Goal: Task Accomplishment & Management: Manage account settings

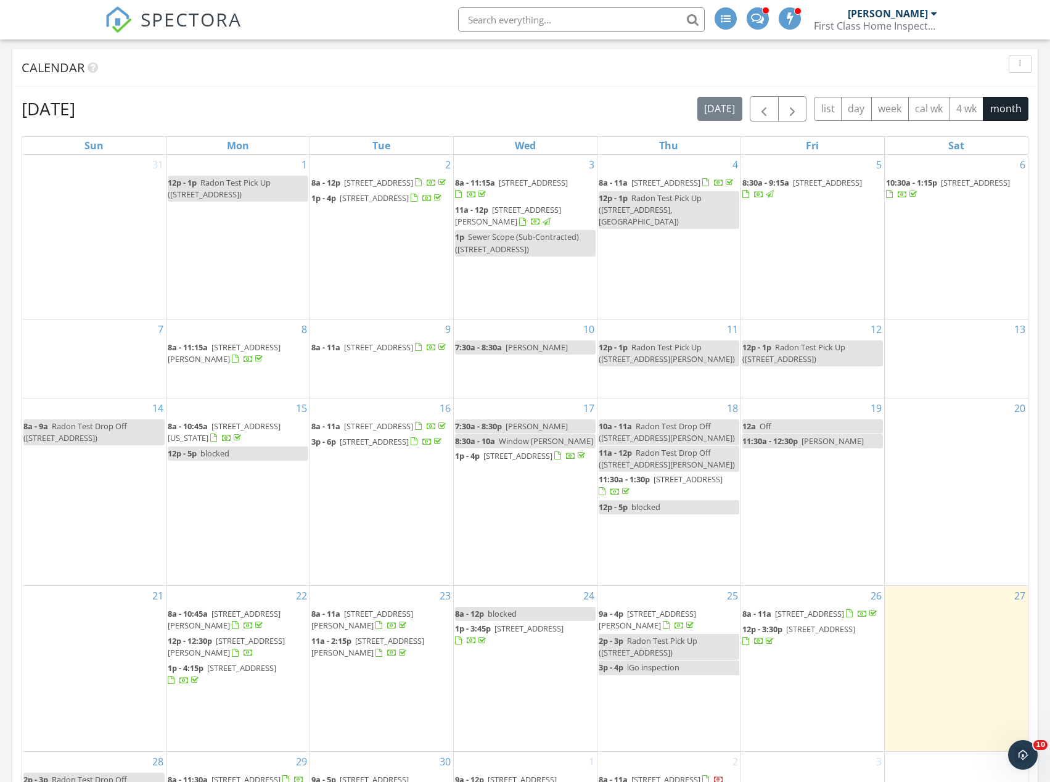
click at [624, 477] on span "11:30a - 1:30p" at bounding box center [624, 479] width 51 height 11
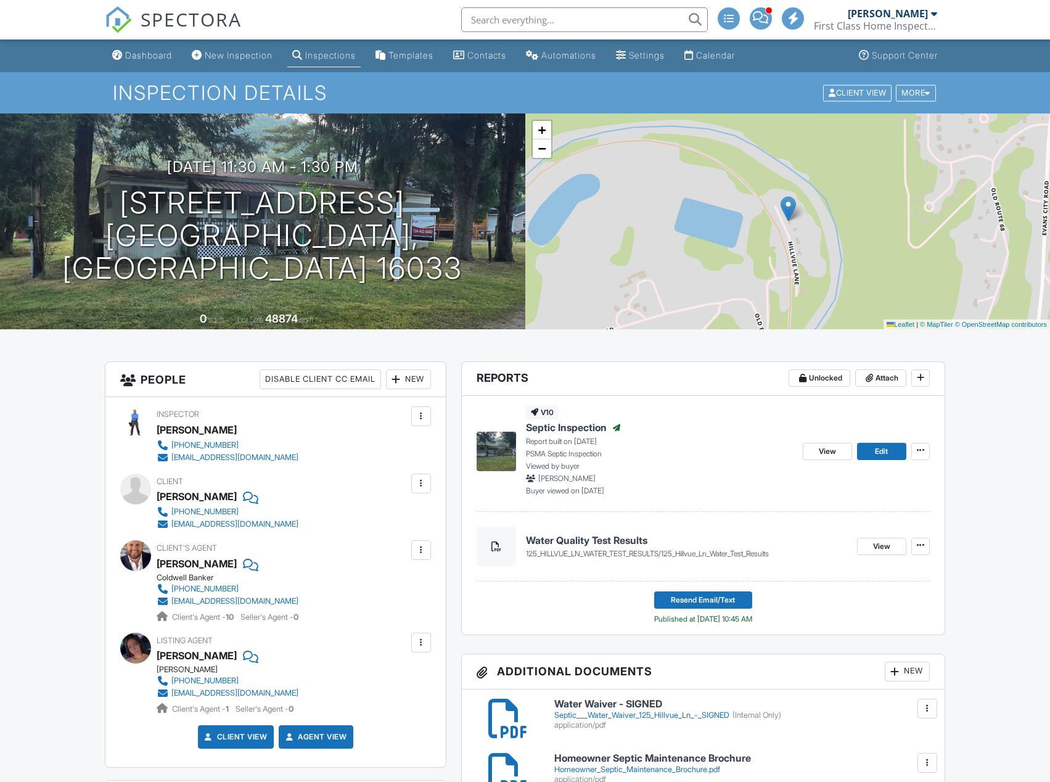
click at [146, 52] on div "Dashboard" at bounding box center [148, 55] width 47 height 10
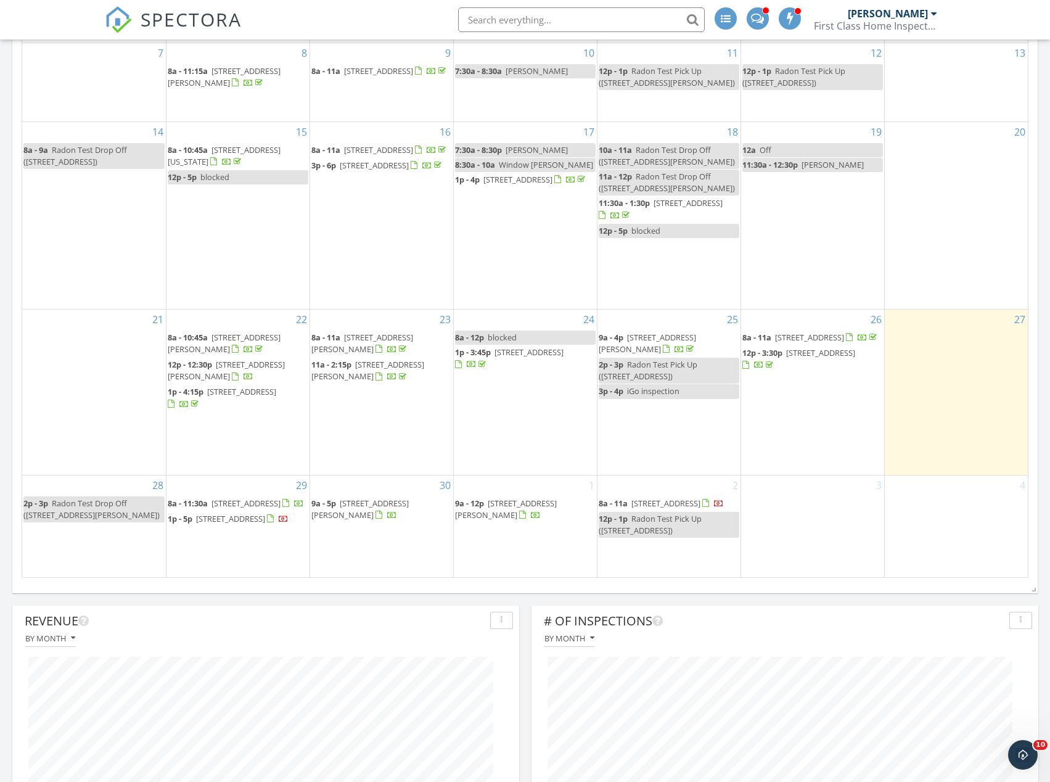
scroll to position [802, 0]
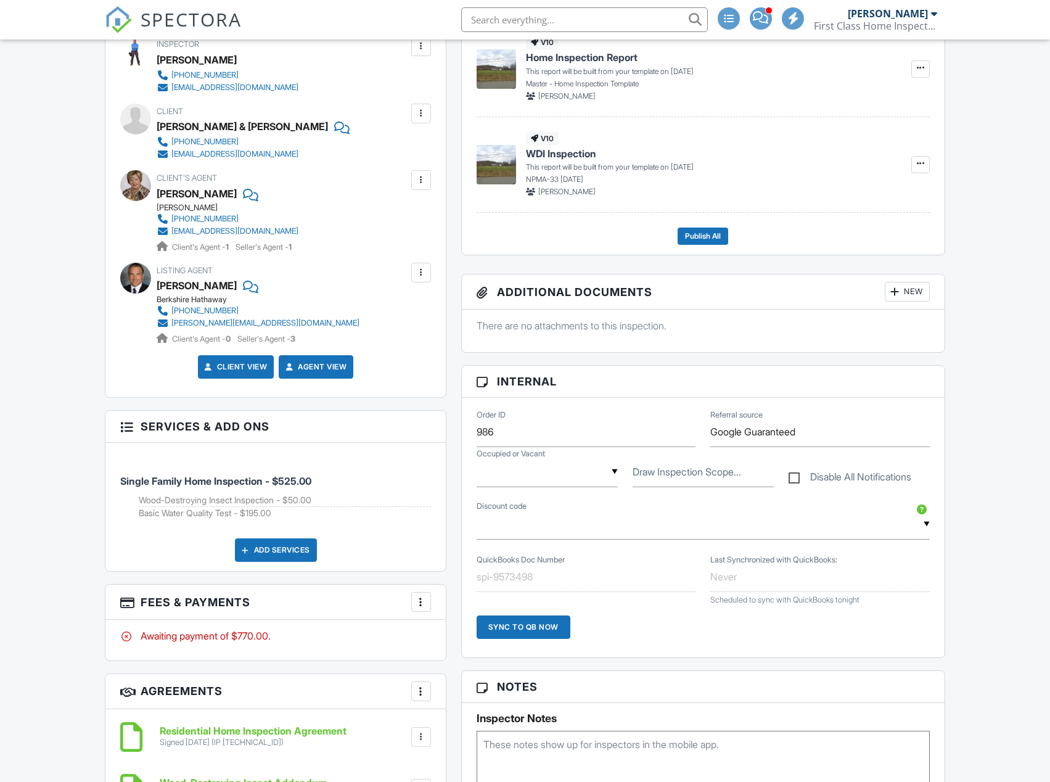
click at [285, 549] on div "Add Services" at bounding box center [276, 549] width 82 height 23
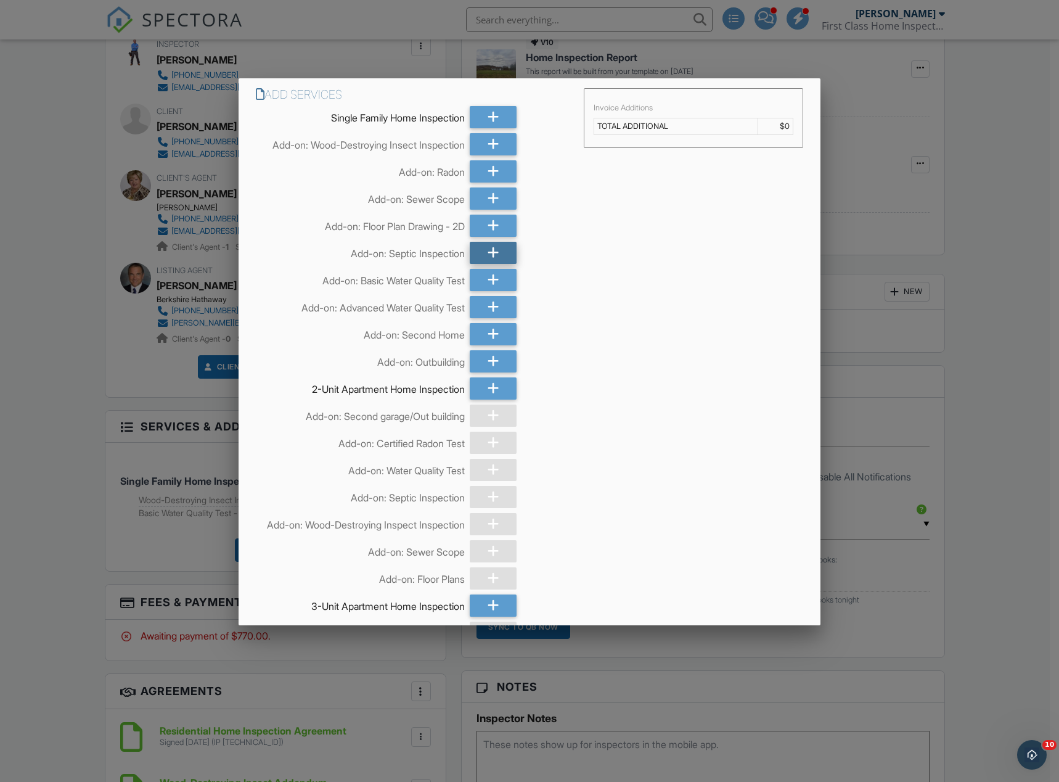
click at [488, 252] on icon at bounding box center [494, 253] width 12 height 22
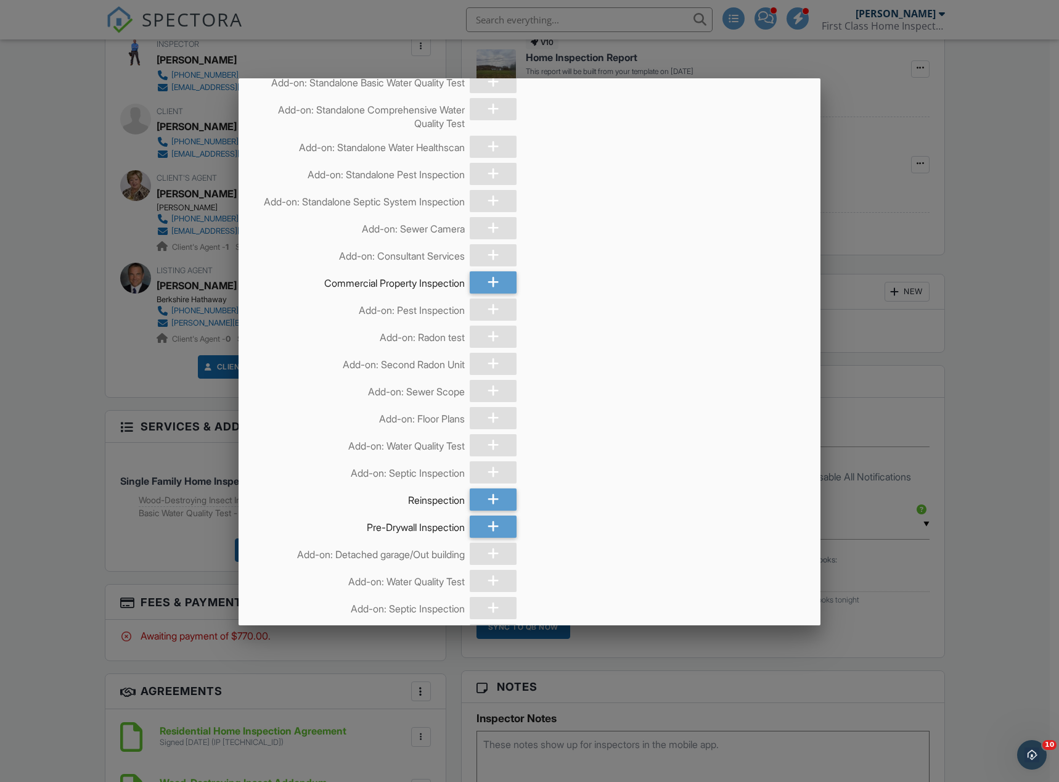
scroll to position [1233, 0]
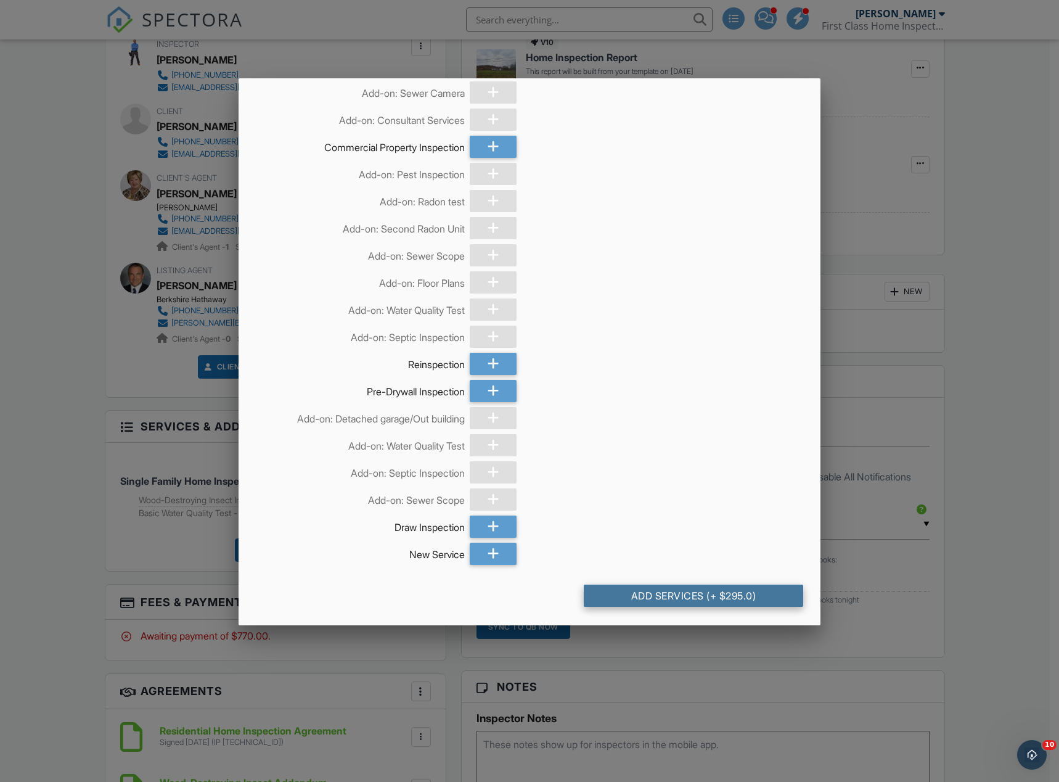
click at [707, 594] on div "Add Services (+ $295.0)" at bounding box center [694, 596] width 220 height 22
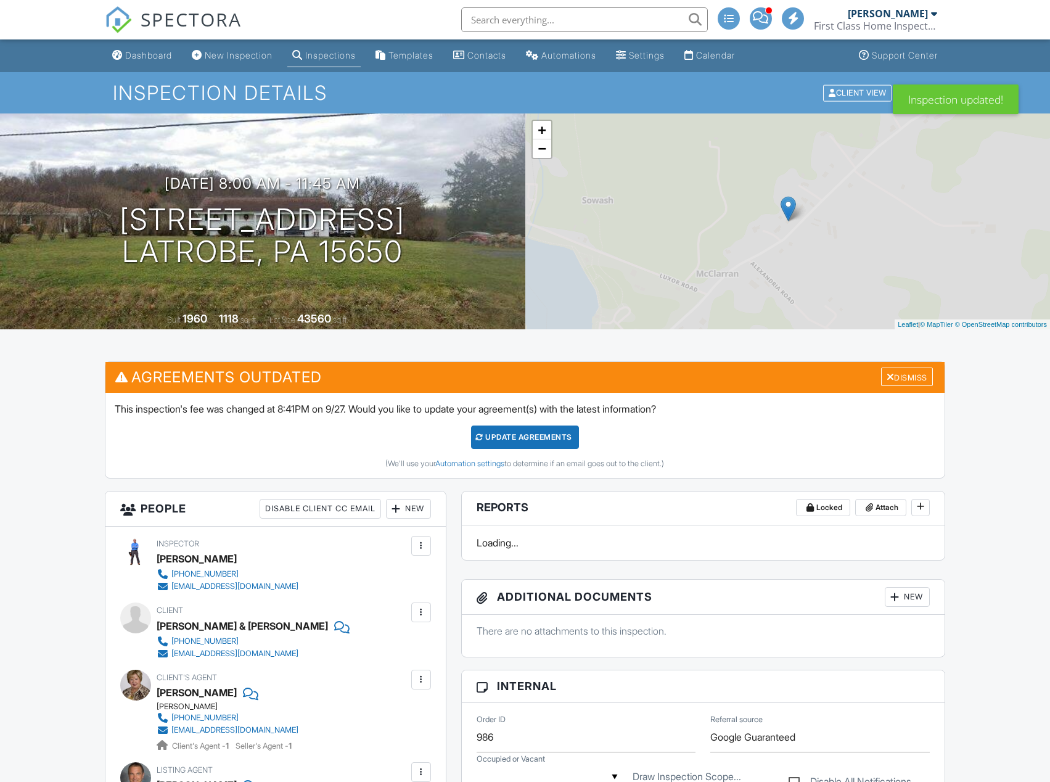
click at [553, 434] on div "Update Agreements" at bounding box center [525, 436] width 108 height 23
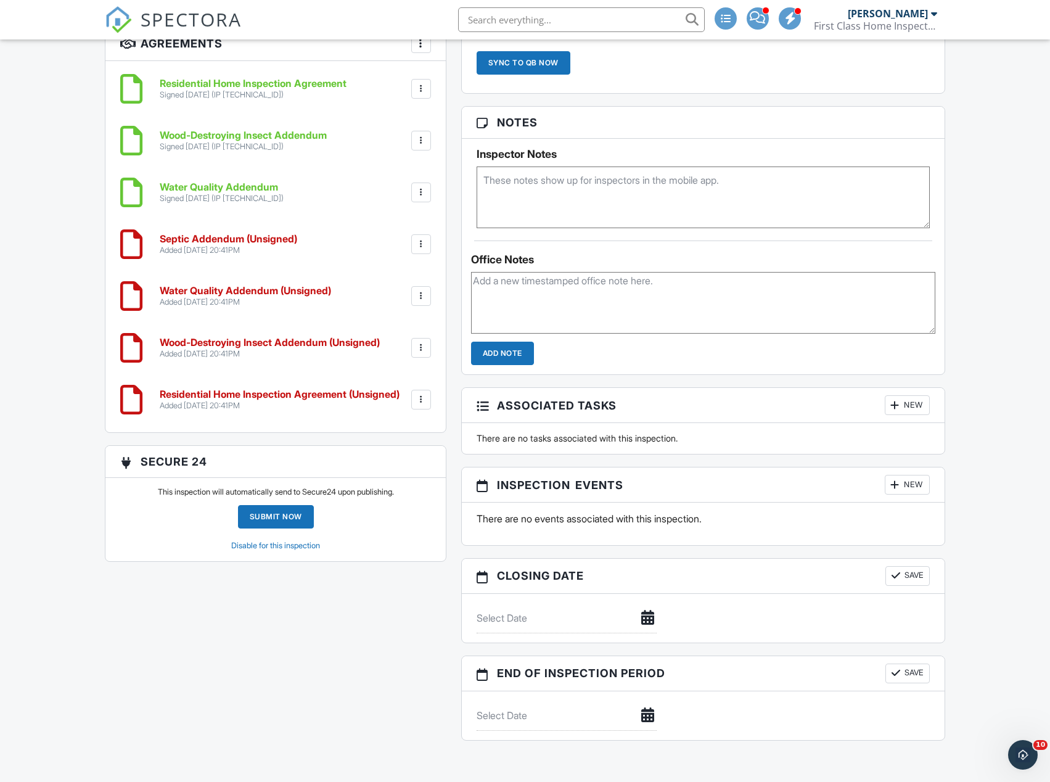
click at [420, 398] on div at bounding box center [421, 399] width 12 height 12
click at [395, 488] on li "Delete" at bounding box center [388, 495] width 70 height 31
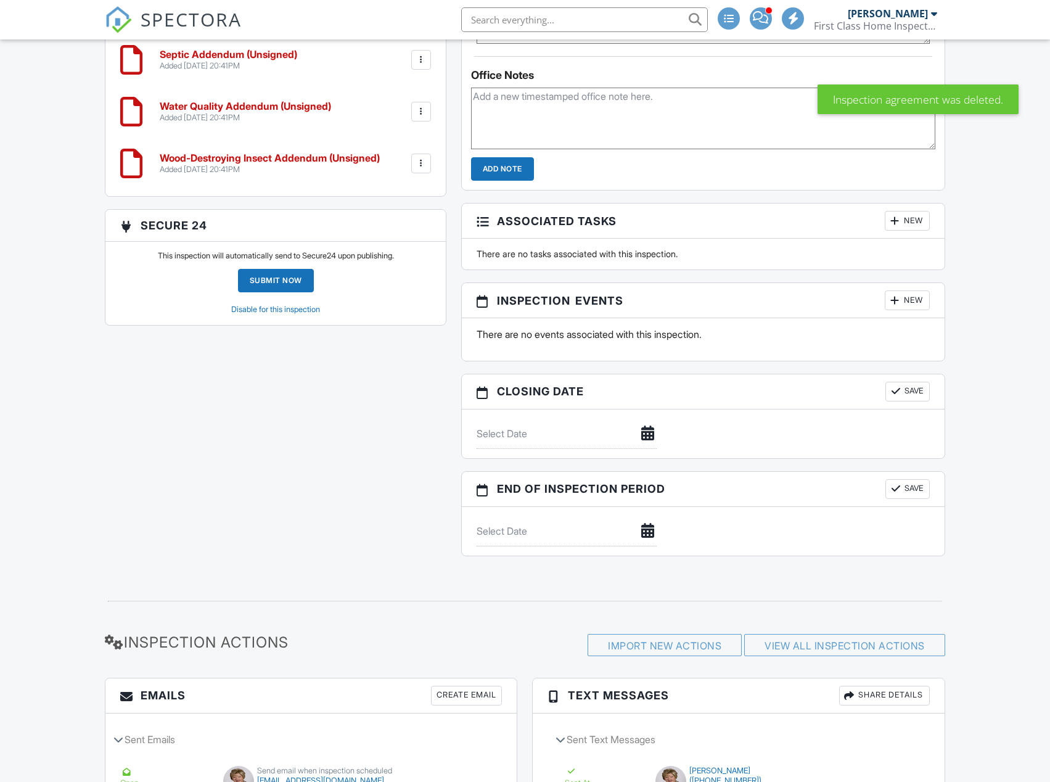
click at [419, 163] on div at bounding box center [421, 163] width 12 height 12
click at [396, 256] on li "Delete" at bounding box center [388, 259] width 70 height 31
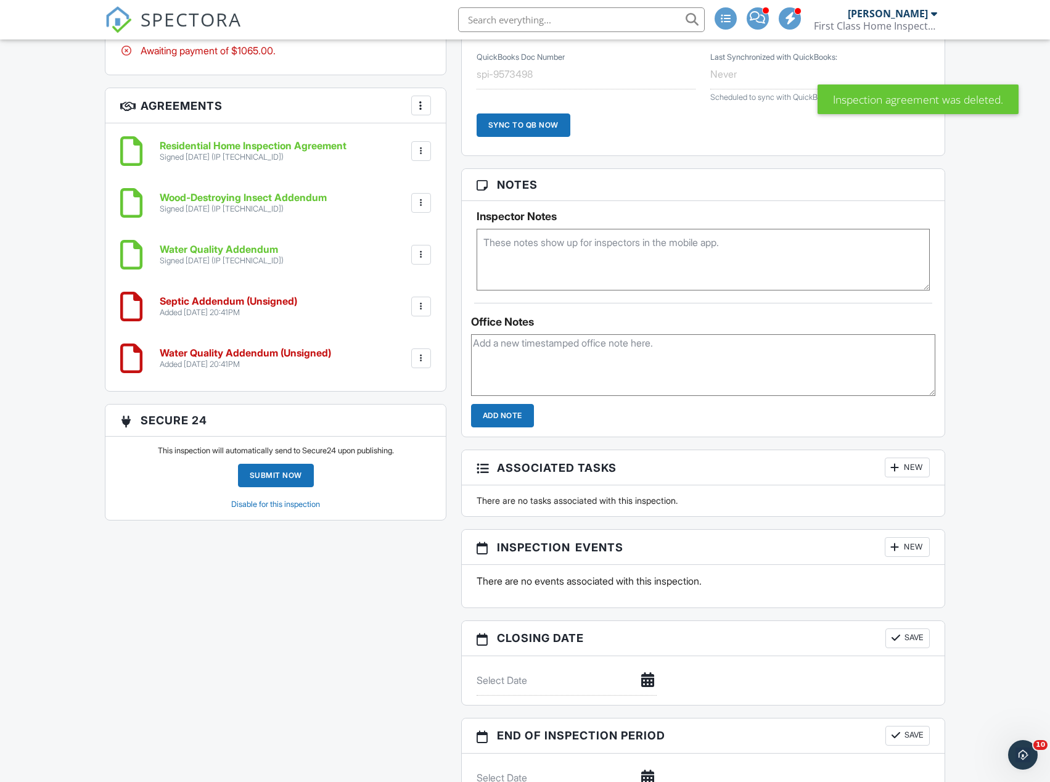
click at [421, 356] on div at bounding box center [421, 358] width 12 height 12
click at [396, 448] on li "Delete" at bounding box center [388, 453] width 70 height 31
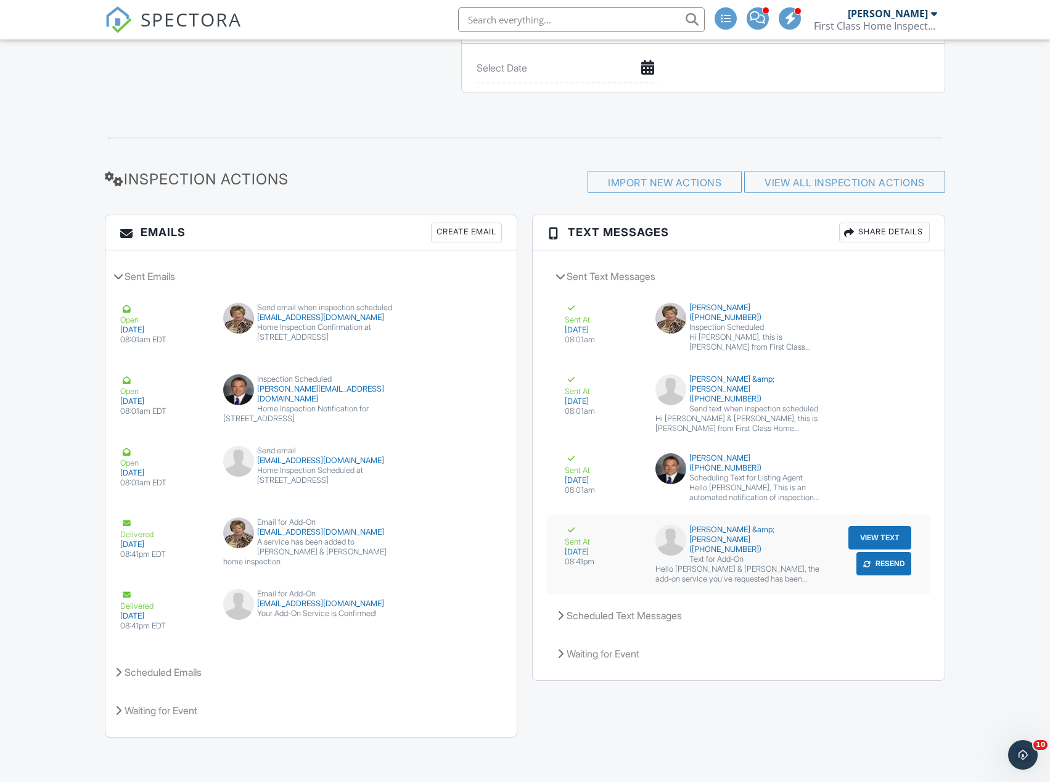
click at [885, 530] on button "View Text" at bounding box center [879, 537] width 63 height 23
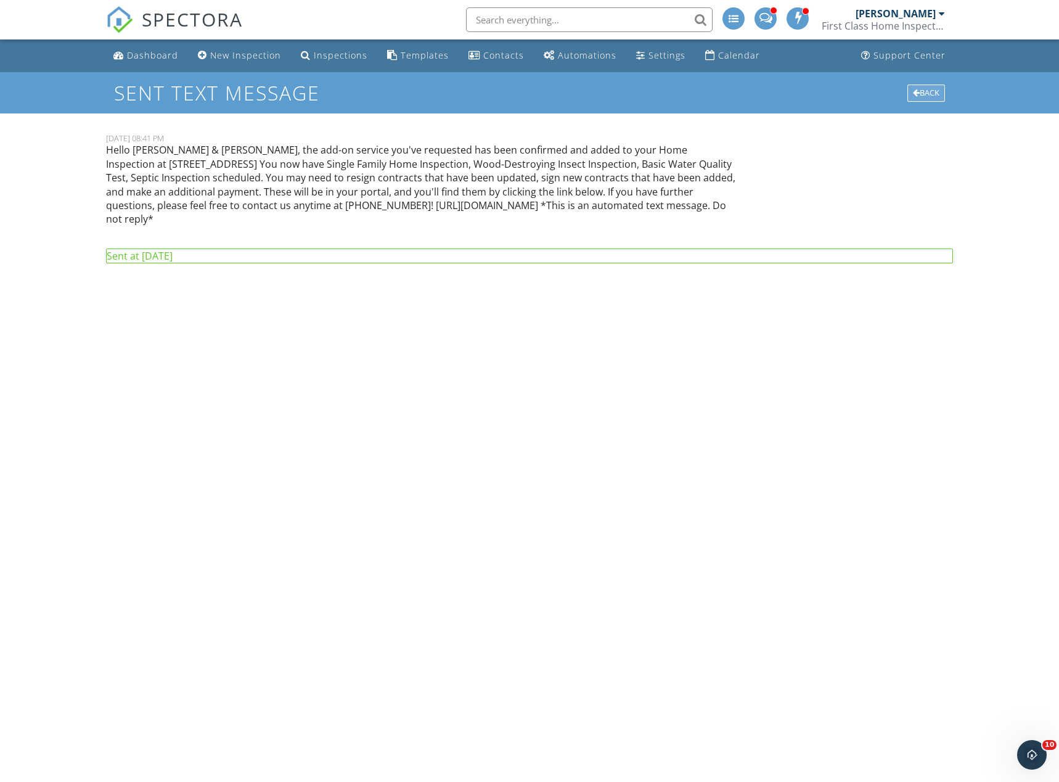
click at [926, 96] on div "Back" at bounding box center [927, 92] width 38 height 17
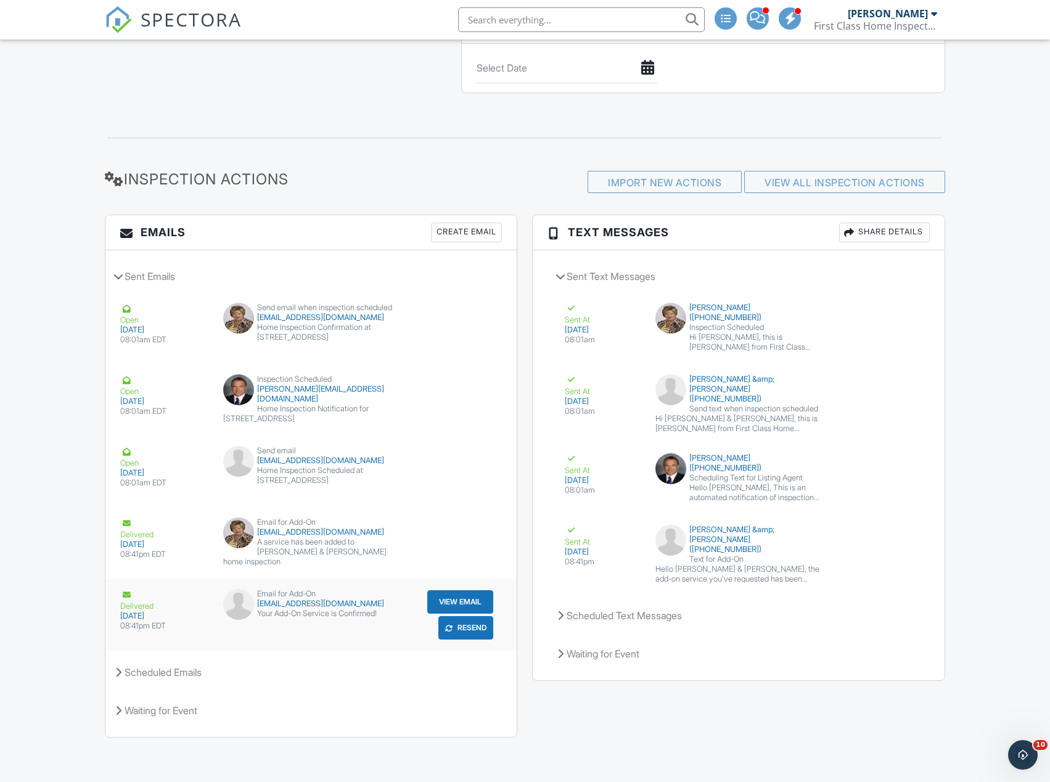
click at [462, 596] on button "View Email" at bounding box center [460, 601] width 66 height 23
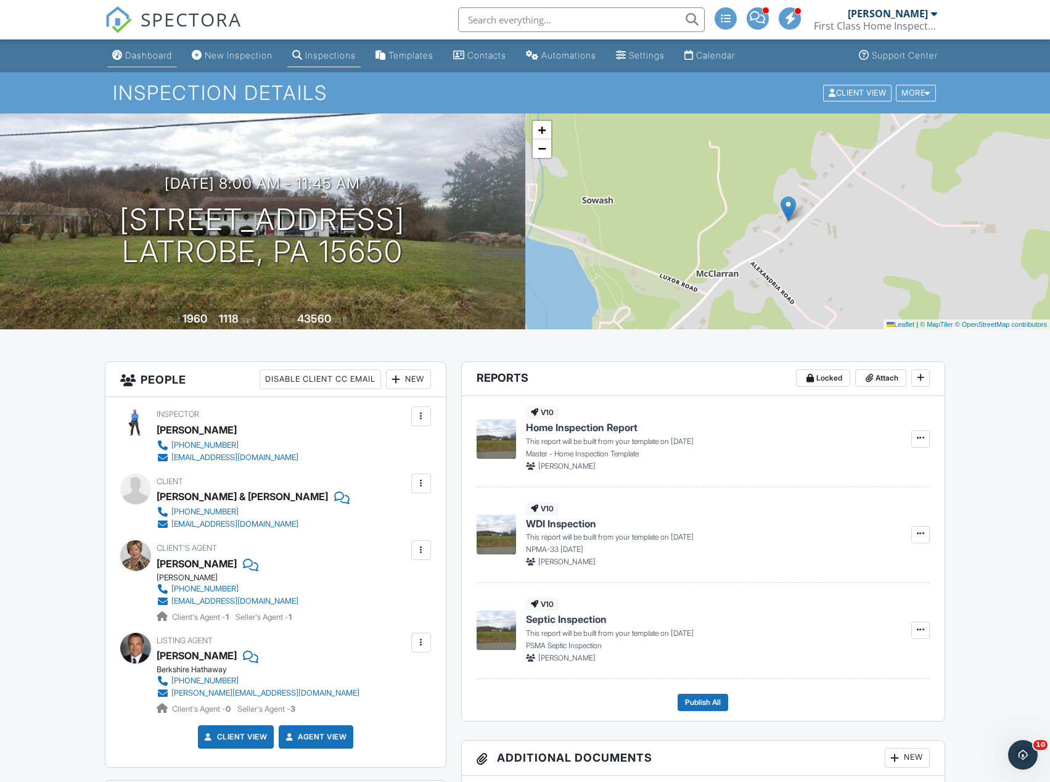
click at [153, 56] on div "Dashboard" at bounding box center [148, 55] width 47 height 10
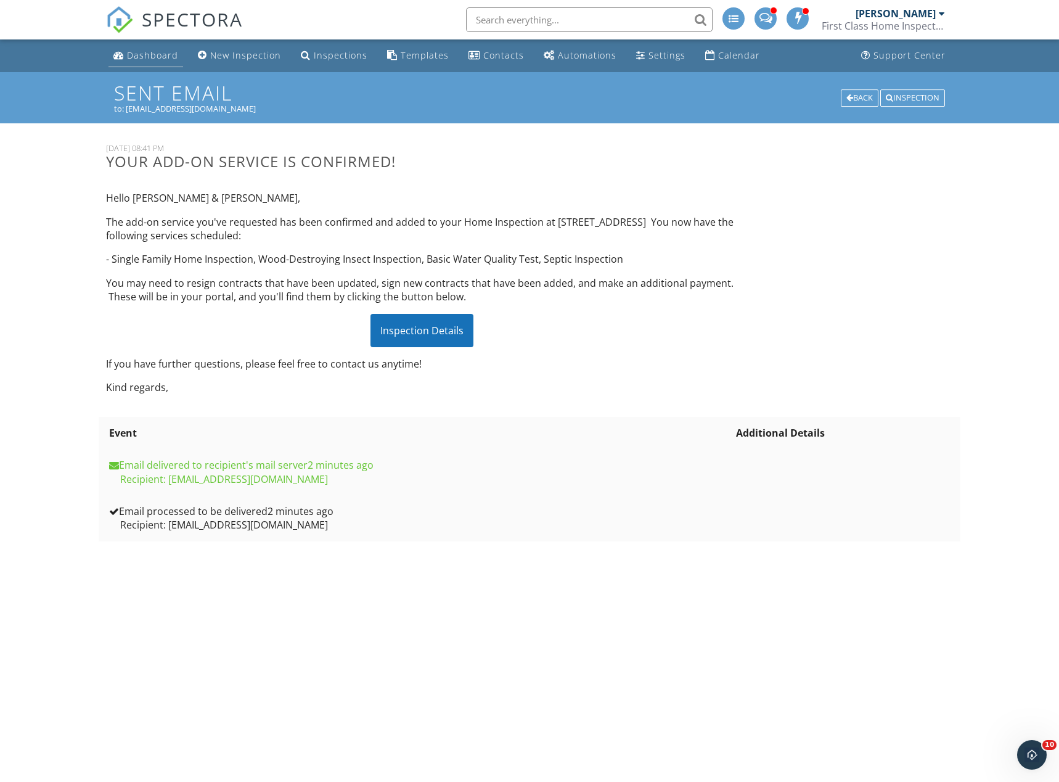
click at [149, 55] on div "Dashboard" at bounding box center [152, 55] width 51 height 12
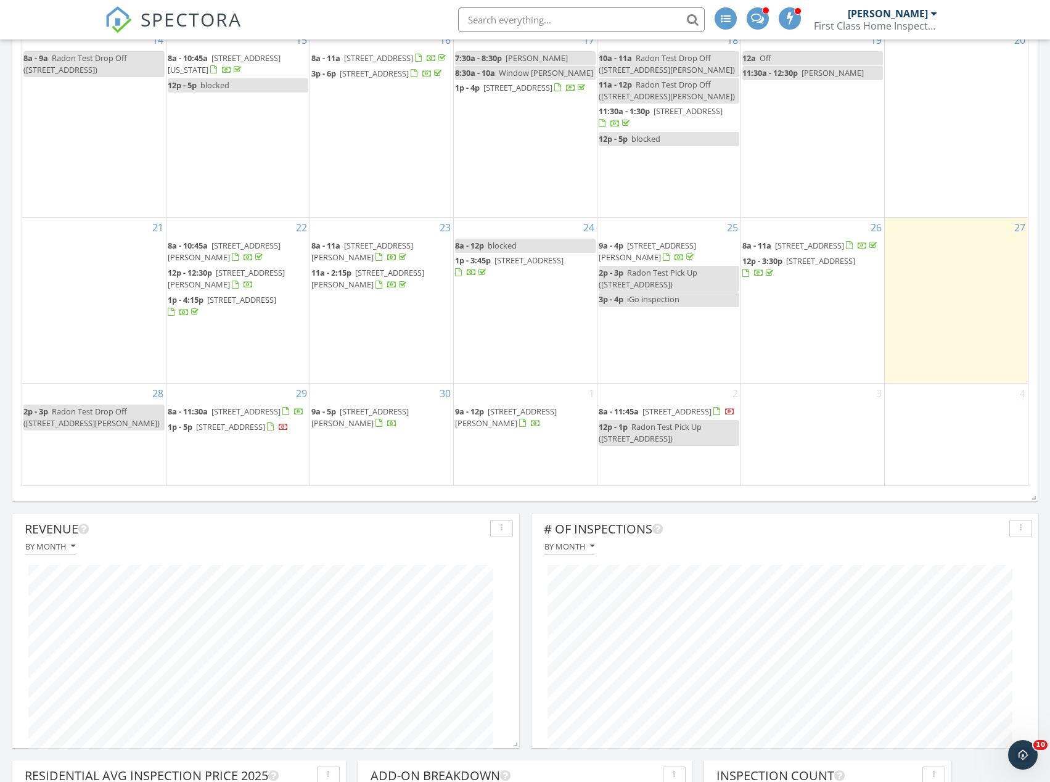
scroll to position [863, 0]
click at [244, 404] on span "[STREET_ADDRESS]" at bounding box center [245, 409] width 69 height 11
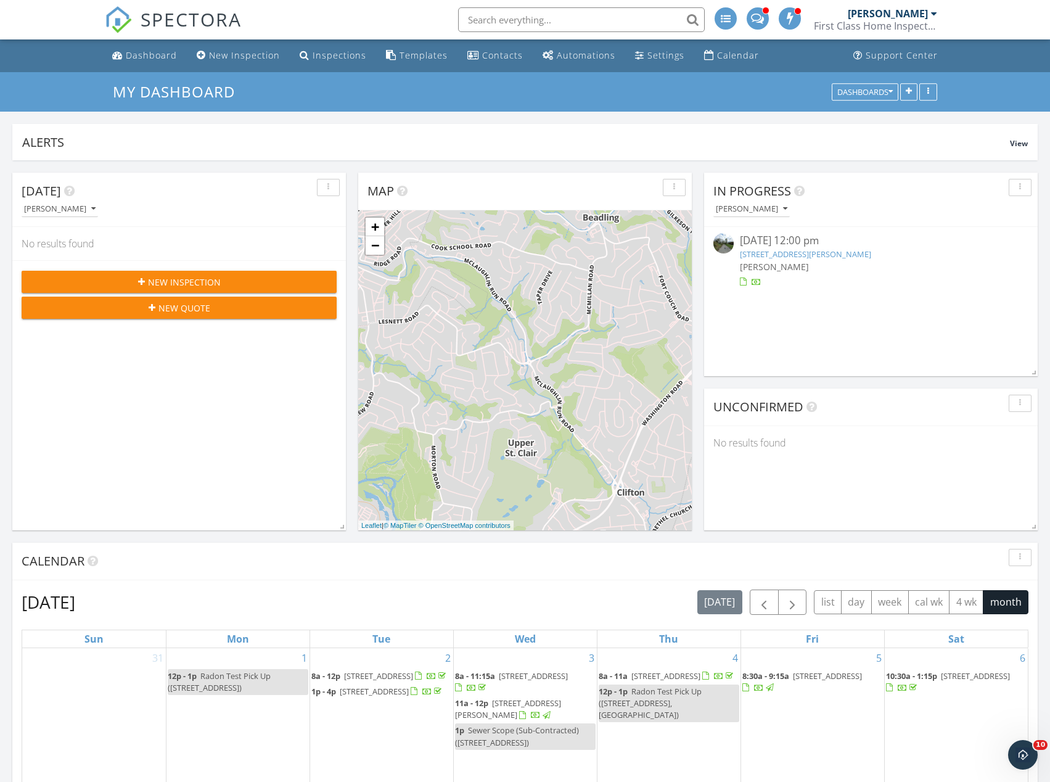
click at [767, 252] on link "[STREET_ADDRESS][PERSON_NAME]" at bounding box center [805, 253] width 131 height 11
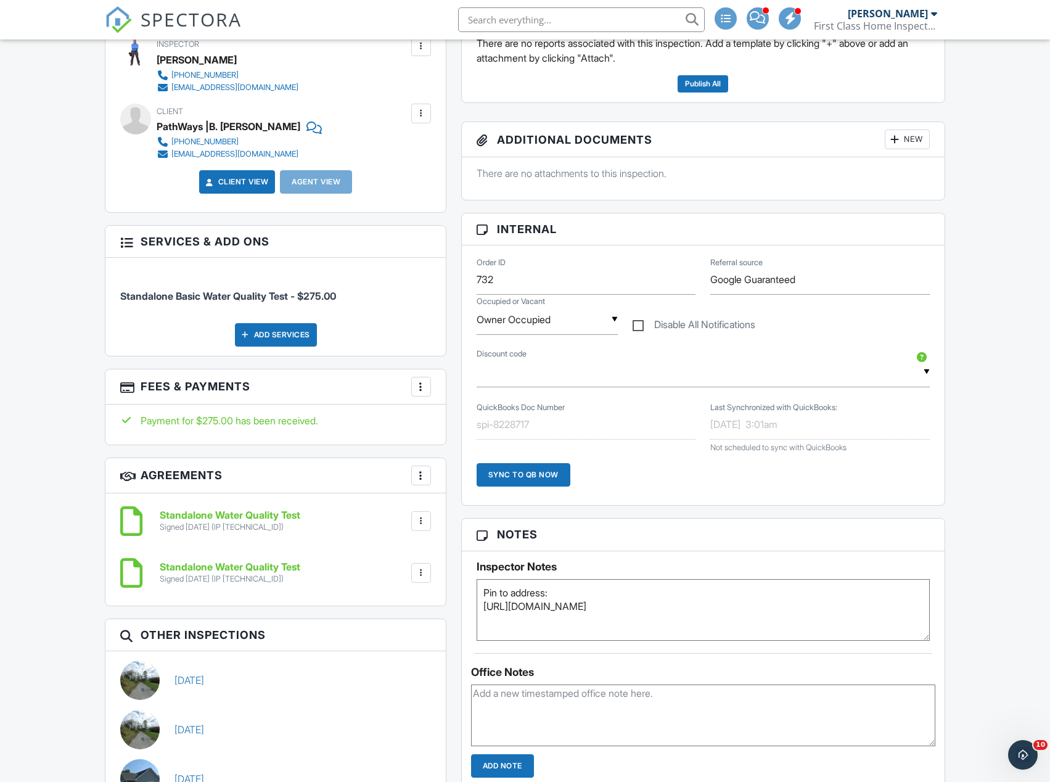
click at [420, 387] on div at bounding box center [421, 386] width 12 height 12
click at [441, 428] on li "Edit Fees & Payments" at bounding box center [483, 424] width 129 height 31
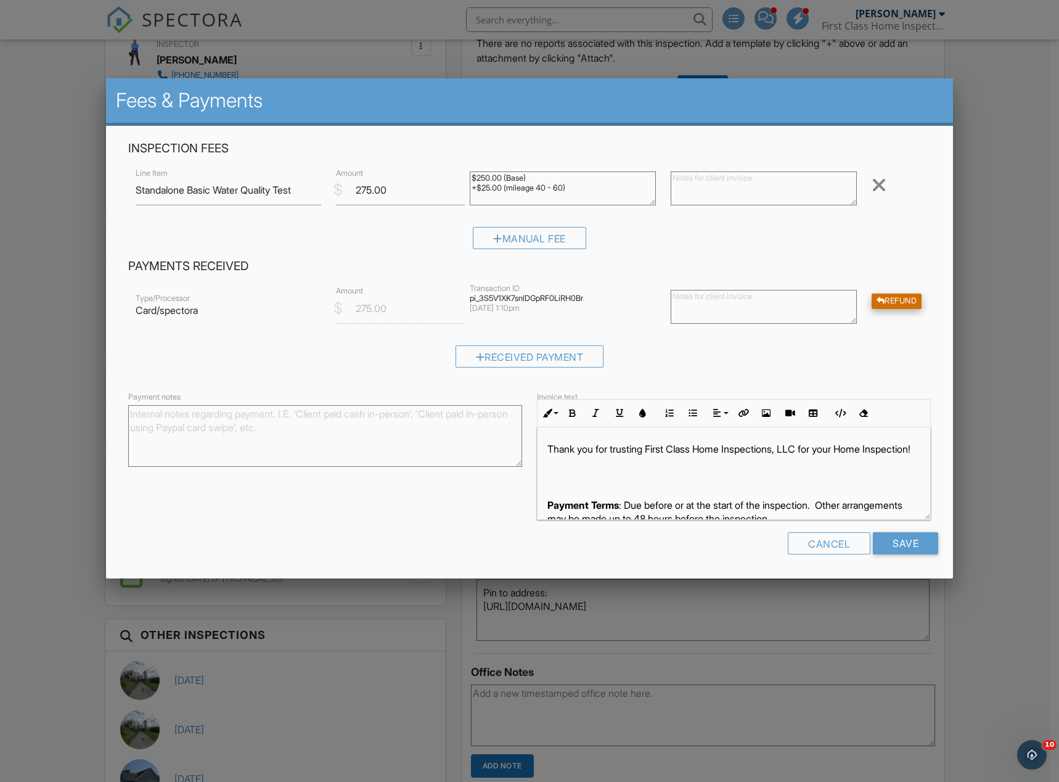
click at [898, 295] on div "Refund" at bounding box center [897, 300] width 51 height 15
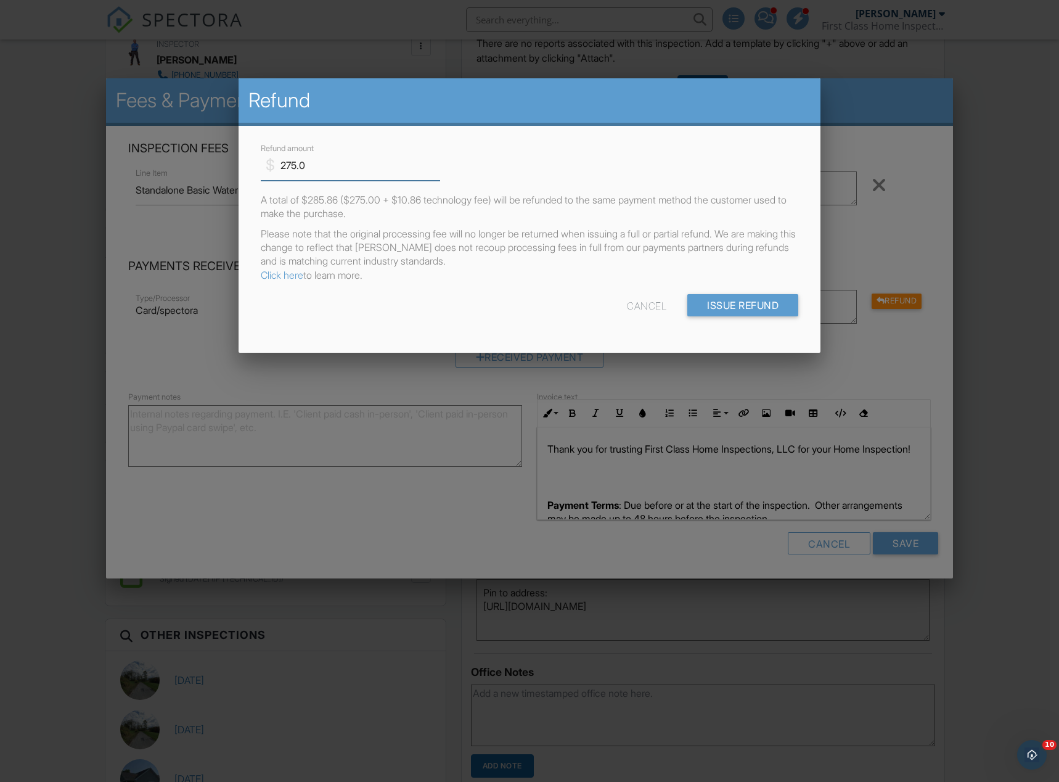
drag, startPoint x: 287, startPoint y: 165, endPoint x: 271, endPoint y: 164, distance: 16.0
click at [271, 164] on div "$ Refund amount 275.0" at bounding box center [346, 165] width 170 height 30
type input "175.0"
click at [757, 307] on input "Issue Refund" at bounding box center [742, 305] width 111 height 22
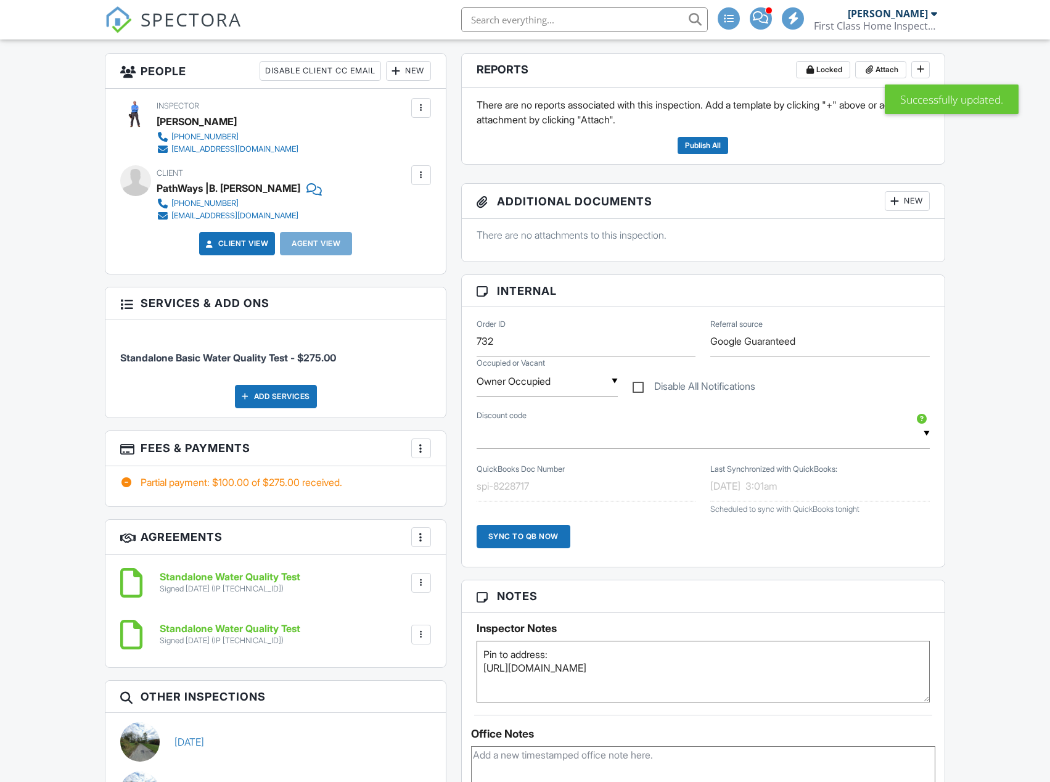
click at [422, 451] on div at bounding box center [421, 448] width 12 height 12
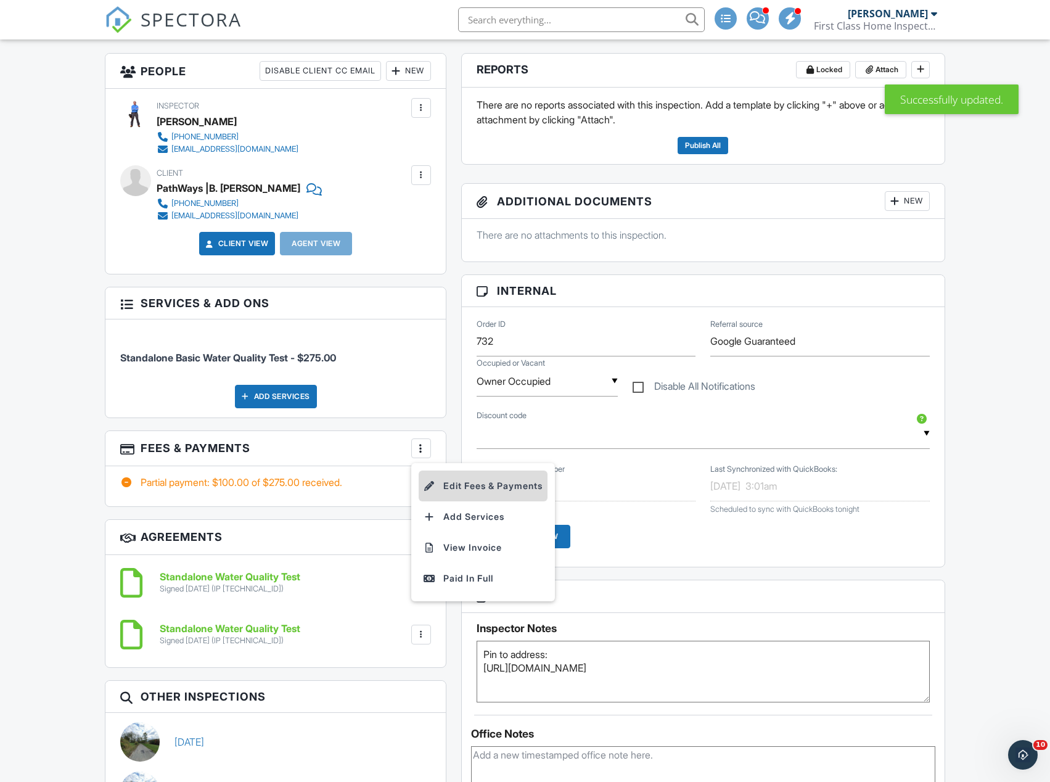
click at [441, 483] on li "Edit Fees & Payments" at bounding box center [483, 485] width 129 height 31
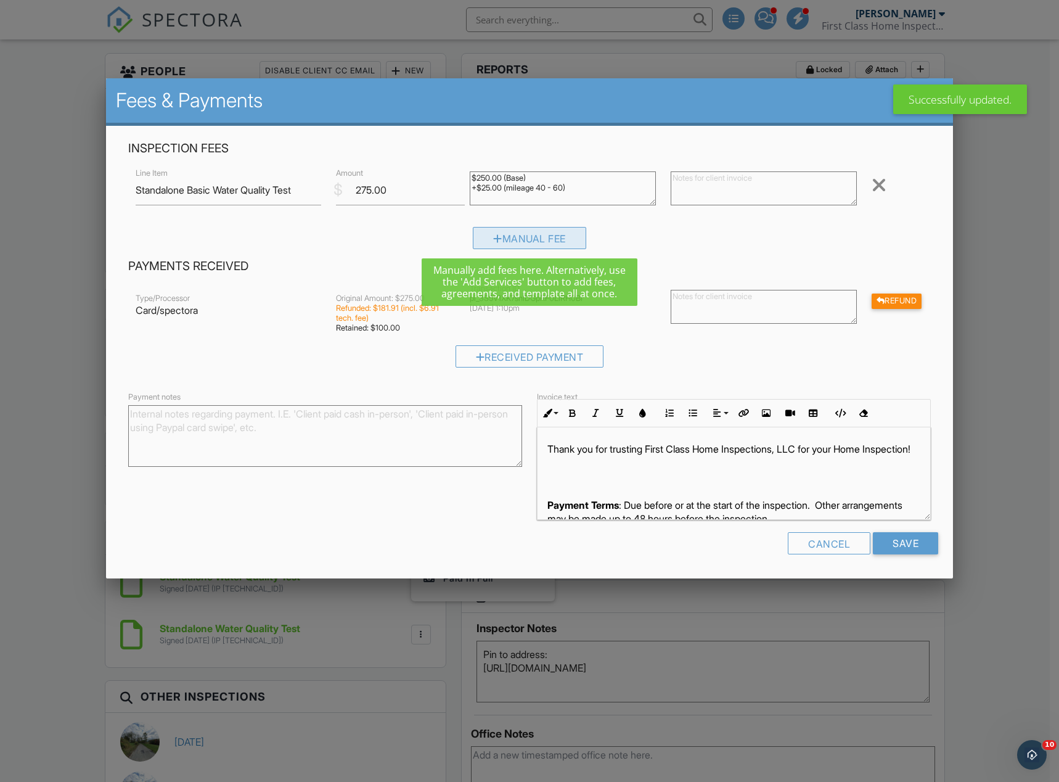
click at [500, 242] on div "Manual Fee" at bounding box center [529, 238] width 113 height 22
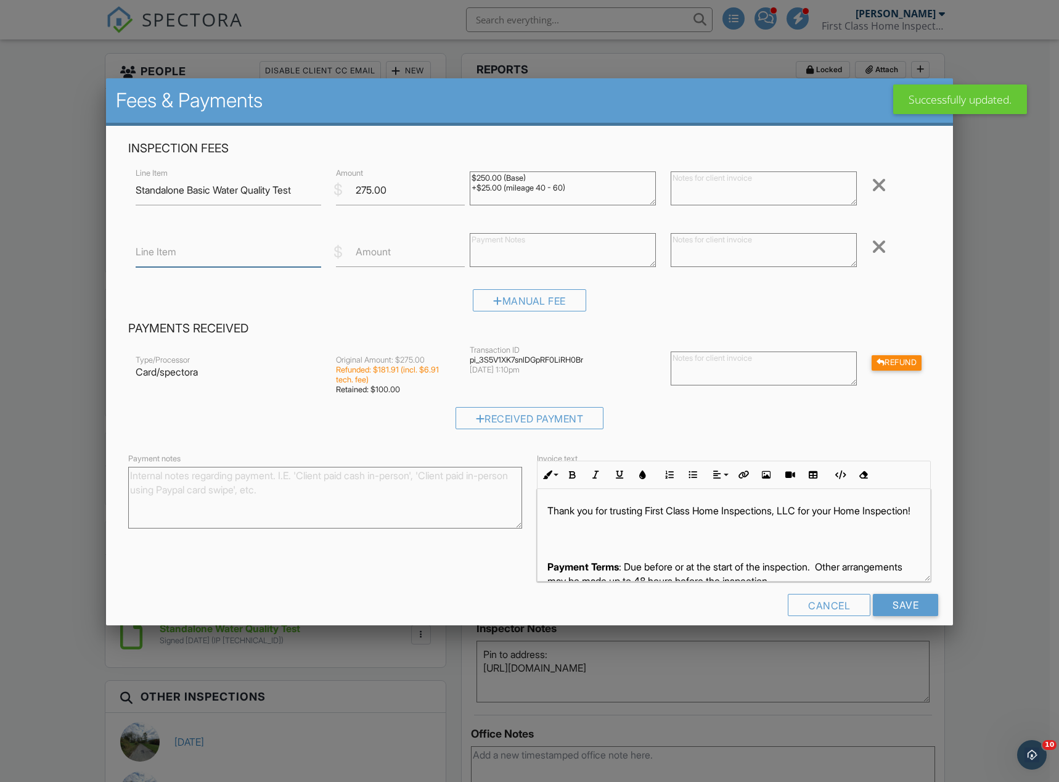
click at [226, 257] on input "Line Item" at bounding box center [229, 252] width 186 height 30
type input "Refund"
type input "-175"
click at [259, 355] on div "Type/Processor" at bounding box center [229, 360] width 186 height 10
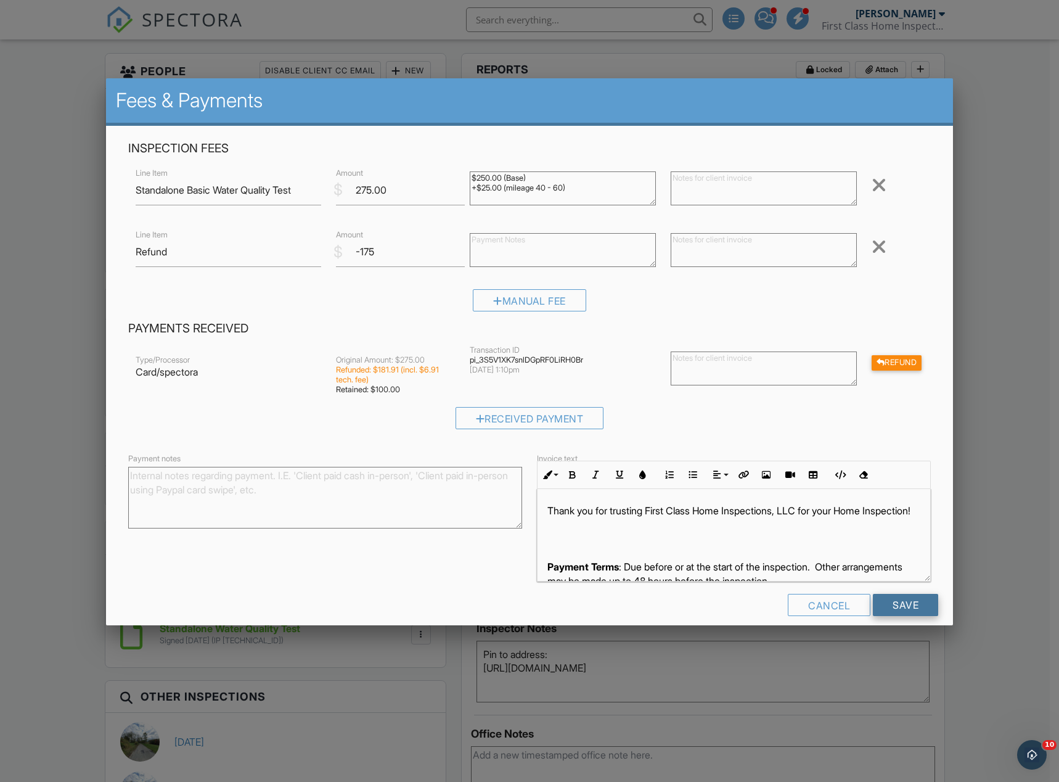
click at [888, 607] on input "Save" at bounding box center [905, 605] width 65 height 22
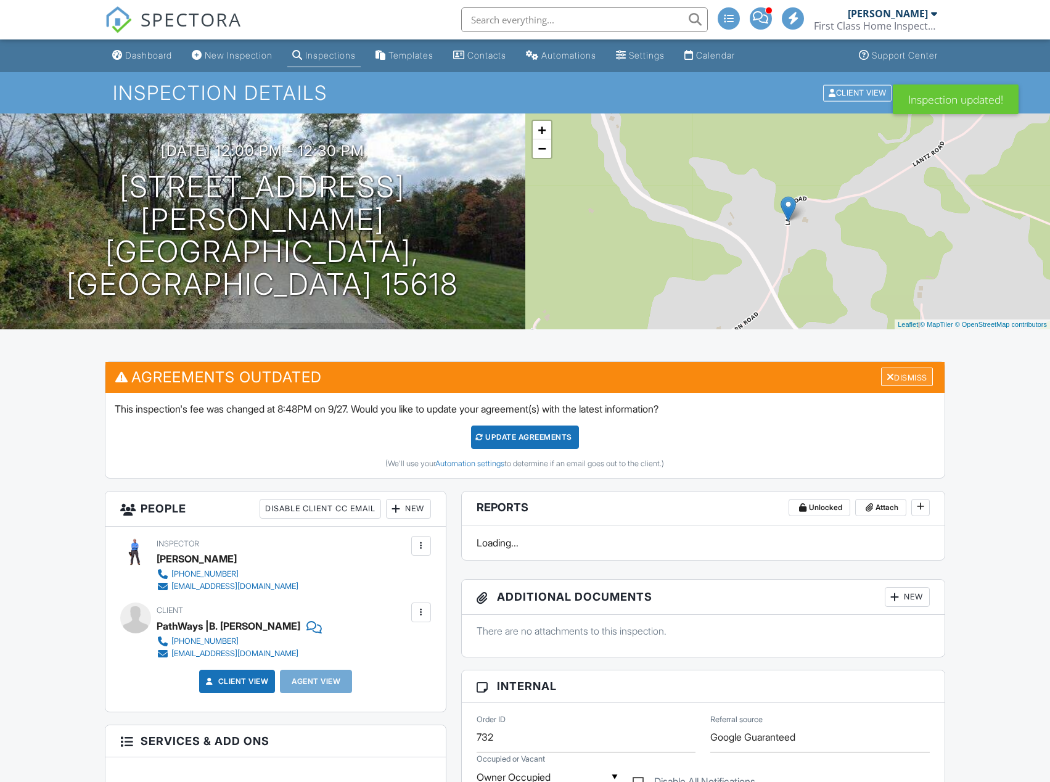
click at [908, 377] on div "Dismiss" at bounding box center [907, 376] width 52 height 19
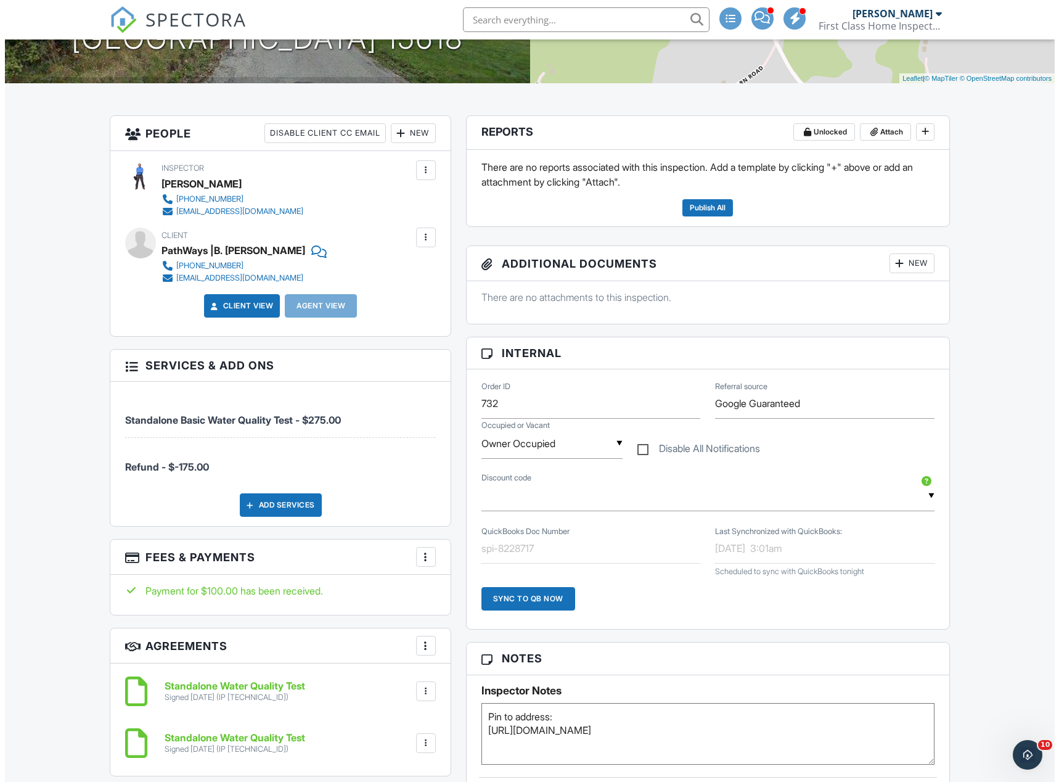
scroll to position [247, 0]
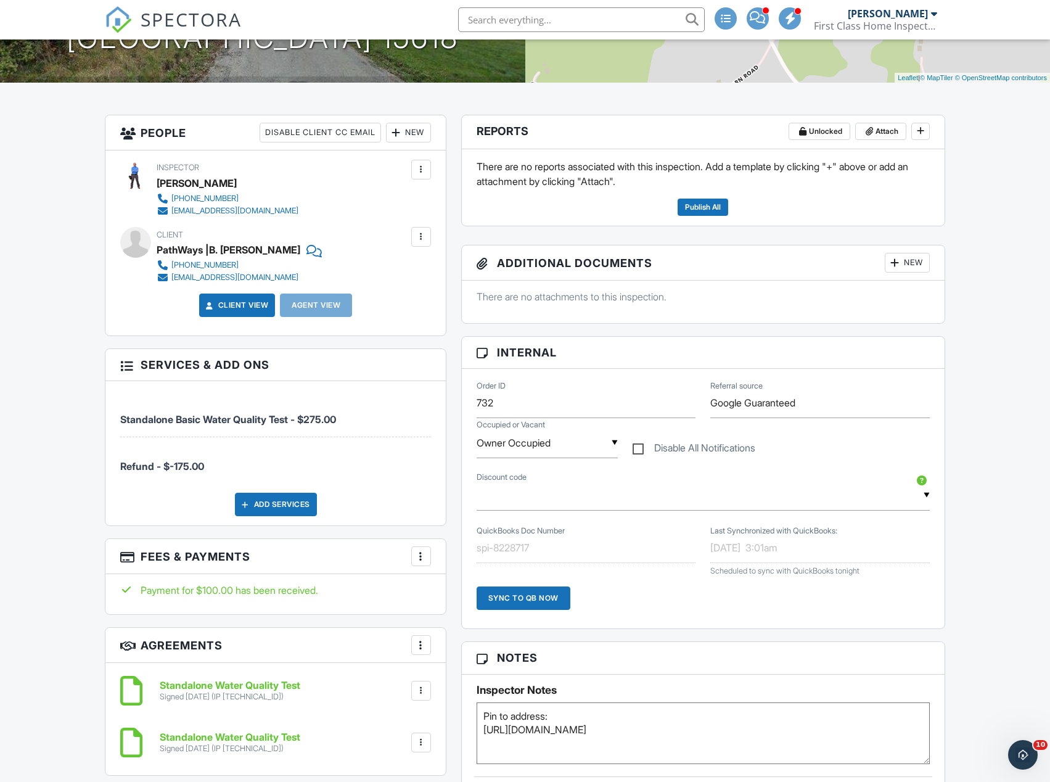
click at [424, 557] on div at bounding box center [421, 556] width 12 height 12
click at [437, 583] on li "Edit Fees & Payments" at bounding box center [483, 593] width 129 height 31
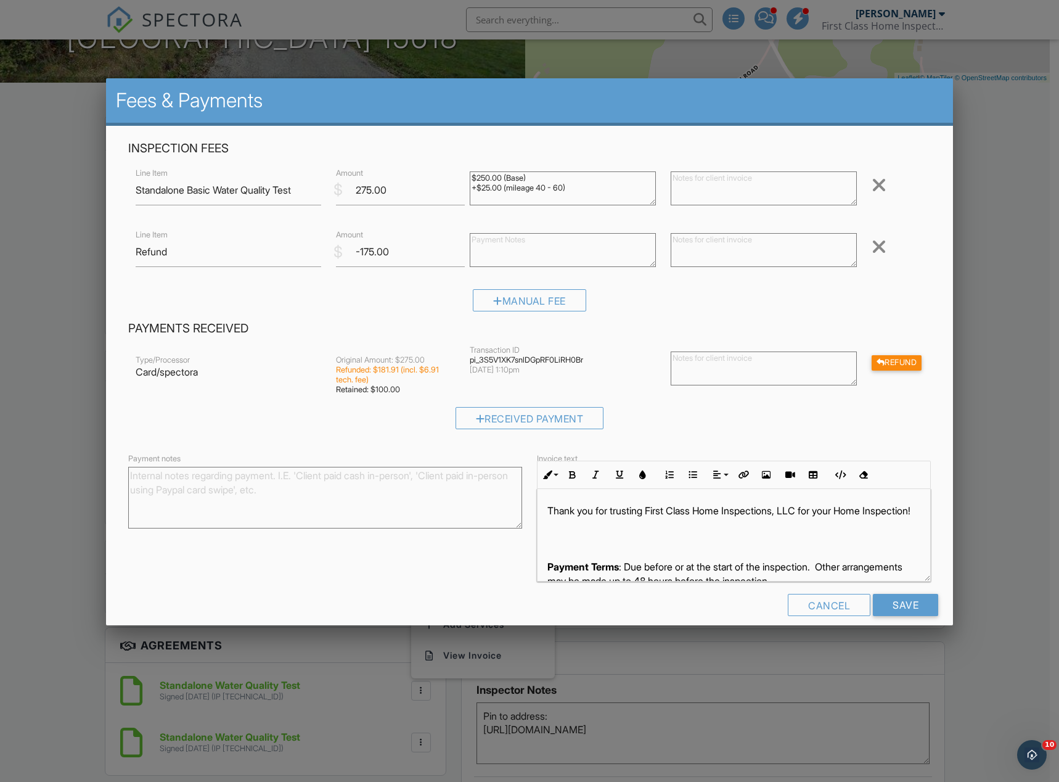
click at [134, 191] on div "Line Item Standalone Basic Water Quality Test" at bounding box center [228, 190] width 201 height 30
click at [137, 189] on input "Standalone Basic Water Quality Test" at bounding box center [229, 190] width 186 height 30
type input "CANCELLED -- Standalone Basic Water Quality Test"
click at [733, 181] on textarea at bounding box center [764, 188] width 186 height 34
type textarea "$100 fee for no access to property"
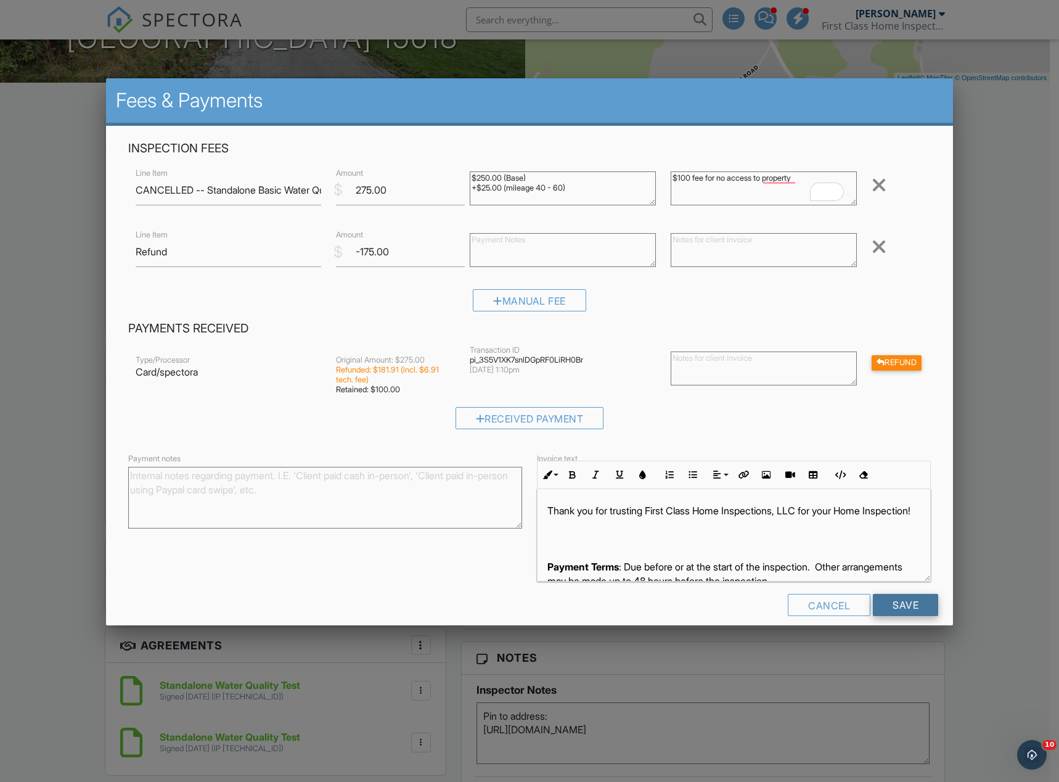
click at [889, 601] on input "Save" at bounding box center [905, 605] width 65 height 22
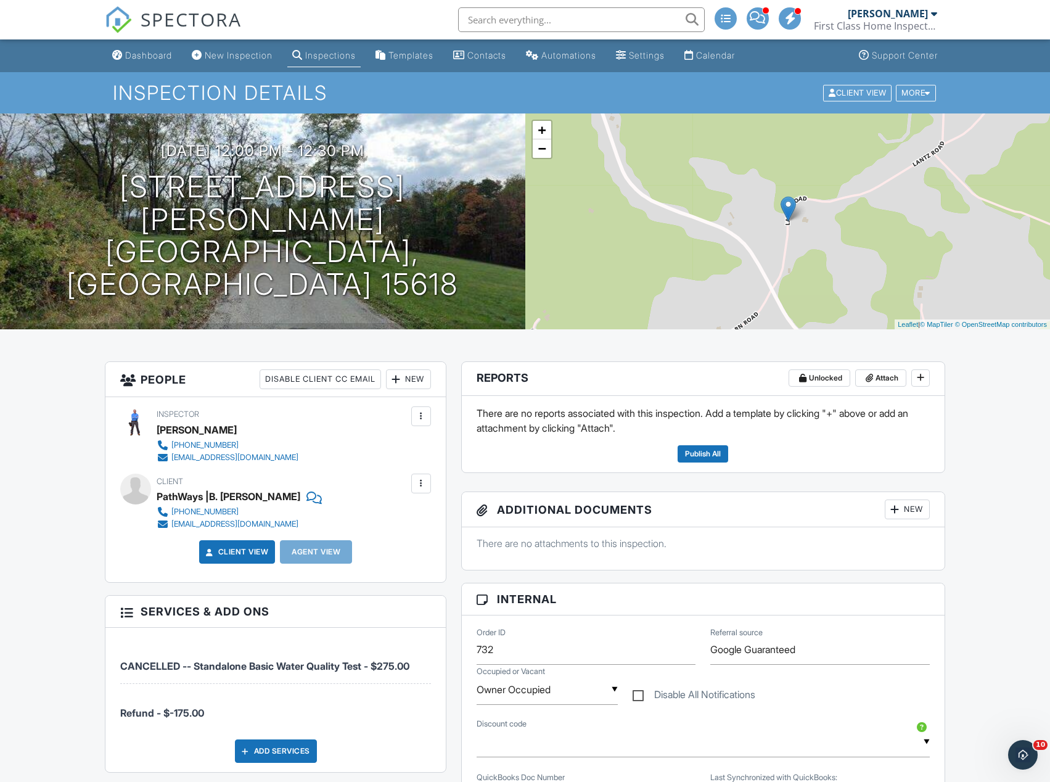
click at [136, 49] on link "Dashboard" at bounding box center [142, 55] width 70 height 23
